Goal: Task Accomplishment & Management: Manage account settings

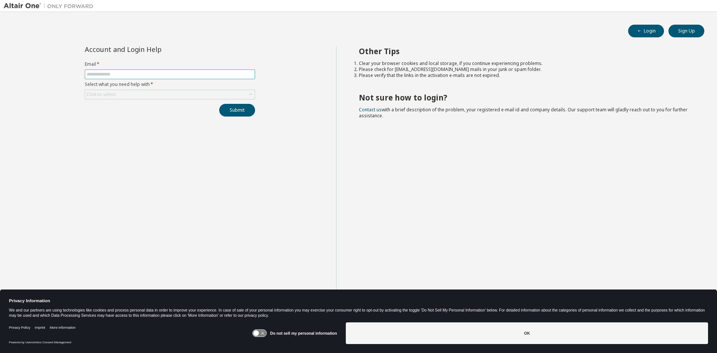
click at [144, 72] on input "text" at bounding box center [170, 74] width 167 height 6
type input "**********"
click at [107, 95] on div "Click to select" at bounding box center [101, 95] width 29 height 6
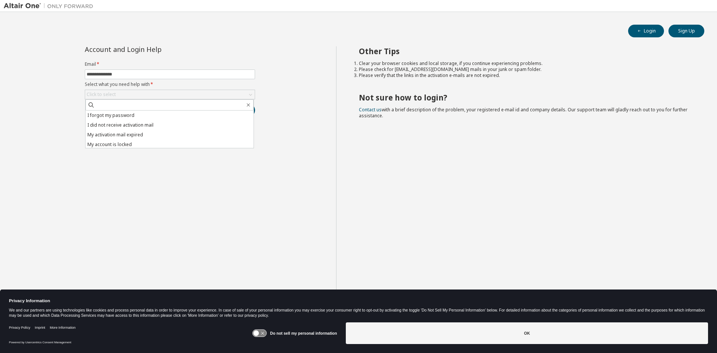
click at [106, 115] on li "I forgot my password" at bounding box center [170, 116] width 168 height 10
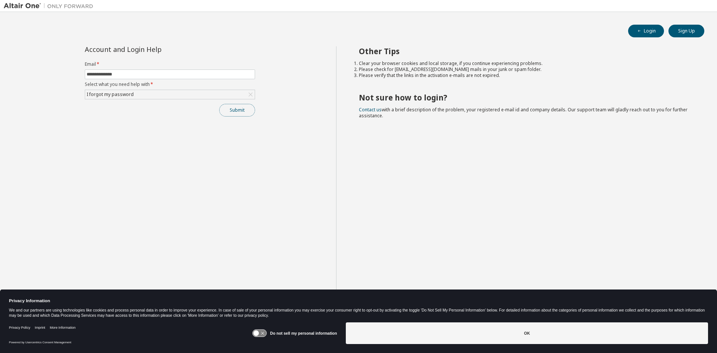
click at [237, 112] on button "Submit" at bounding box center [237, 110] width 36 height 13
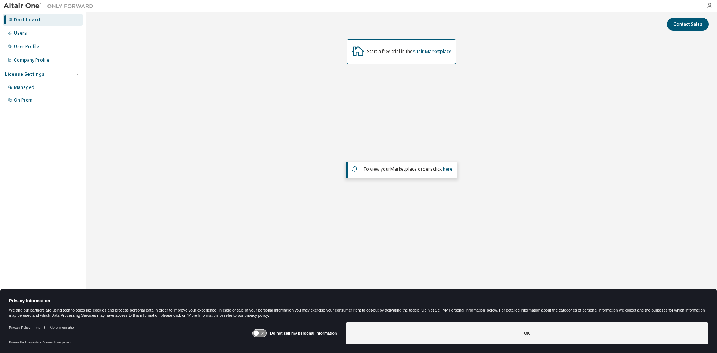
click at [711, 7] on icon "button" at bounding box center [710, 6] width 6 height 6
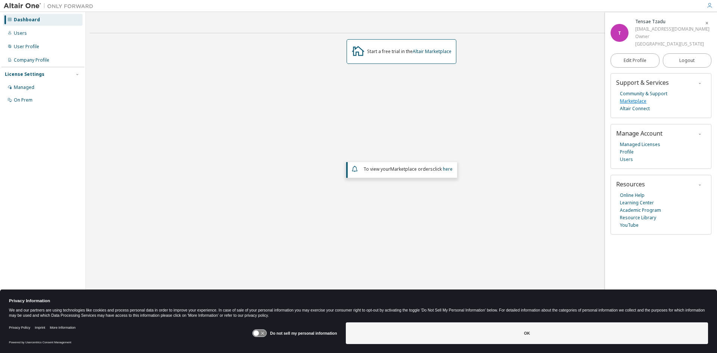
click at [635, 103] on link "Marketplace" at bounding box center [633, 101] width 27 height 7
